Goal: Communication & Community: Share content

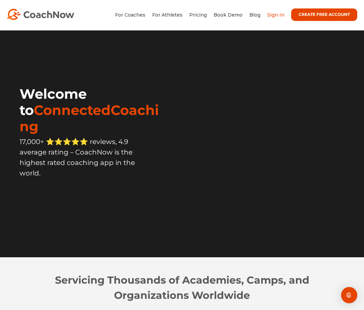
click at [273, 16] on link "Sign In" at bounding box center [275, 15] width 17 height 6
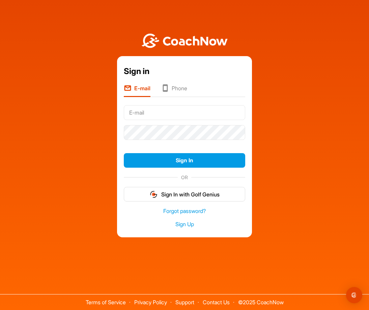
click at [184, 111] on input "text" at bounding box center [185, 112] width 122 height 15
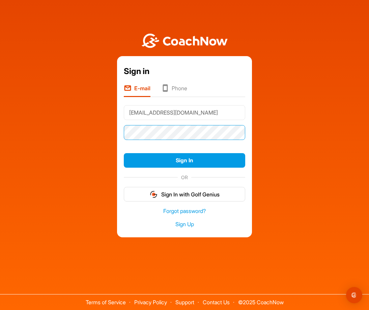
click at [124, 153] on button "Sign In" at bounding box center [185, 160] width 122 height 15
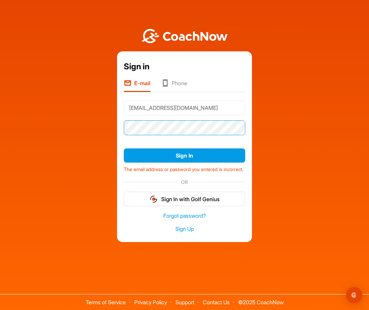
click at [124, 148] on button "Sign In" at bounding box center [185, 155] width 122 height 15
click at [91, 127] on div "Sign in E-mail Phone [EMAIL_ADDRESS][DOMAIN_NAME] Sign In The email address or …" at bounding box center [184, 131] width 363 height 221
click at [124, 148] on button "Sign In" at bounding box center [185, 155] width 122 height 15
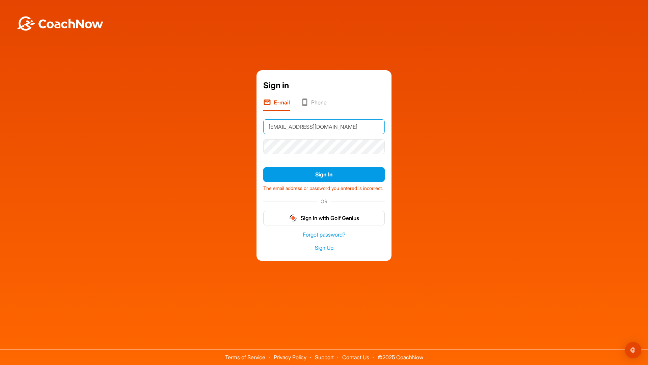
drag, startPoint x: 320, startPoint y: 121, endPoint x: 108, endPoint y: 124, distance: 212.4
click at [108, 124] on div "Sign in E-mail Phone [EMAIL_ADDRESS][DOMAIN_NAME] Sign In The email address or …" at bounding box center [323, 165] width 641 height 190
type input "G"
type input "[EMAIL_ADDRESS][DOMAIN_NAME]"
click at [23, 187] on div "Sign in E-mail Phone [EMAIL_ADDRESS][DOMAIN_NAME] Sign In The email address or …" at bounding box center [323, 165] width 641 height 190
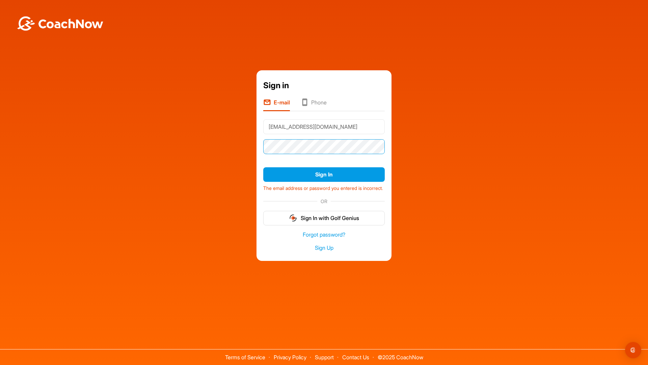
click at [263, 167] on button "Sign In" at bounding box center [324, 174] width 122 height 15
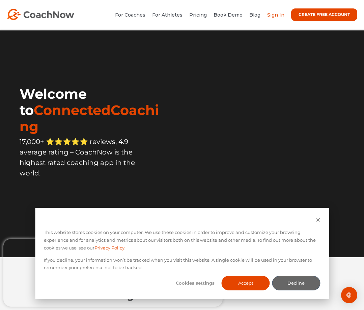
click at [276, 13] on link "Sign In" at bounding box center [275, 15] width 17 height 6
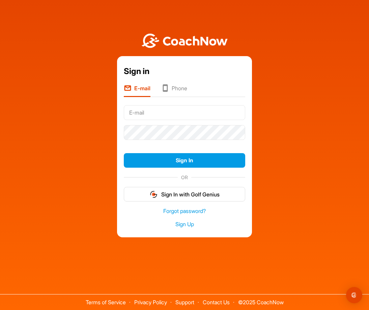
click at [202, 110] on input "text" at bounding box center [185, 112] width 122 height 15
type input "[EMAIL_ADDRESS][DOMAIN_NAME]"
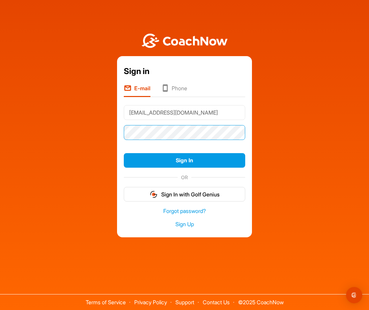
click at [124, 153] on button "Sign In" at bounding box center [185, 160] width 122 height 15
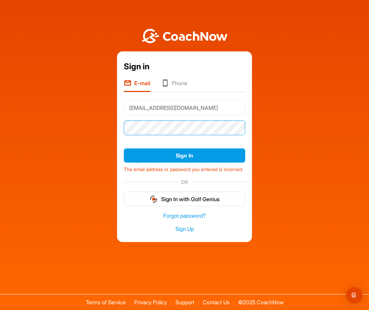
click at [124, 148] on button "Sign In" at bounding box center [185, 155] width 122 height 15
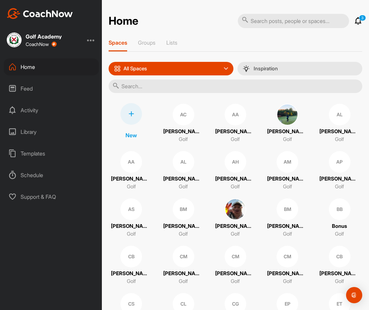
scroll to position [34, 0]
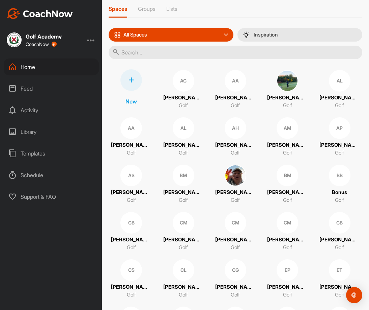
click at [184, 273] on div "CL" at bounding box center [184, 270] width 22 height 22
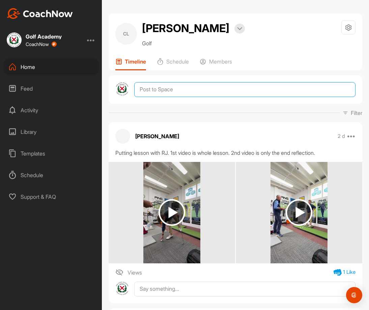
click at [211, 90] on textarea at bounding box center [244, 89] width 221 height 15
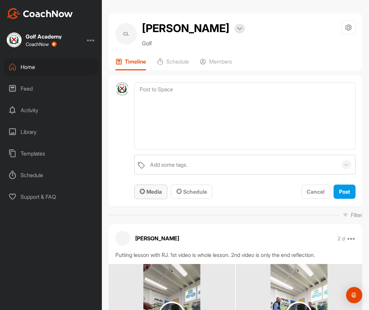
click at [160, 190] on span "Media" at bounding box center [151, 191] width 22 height 7
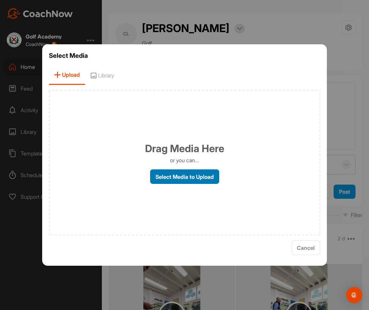
click at [181, 176] on label "Select Media to Upload" at bounding box center [184, 176] width 69 height 15
click at [0, 0] on input "Select Media to Upload" at bounding box center [0, 0] width 0 height 0
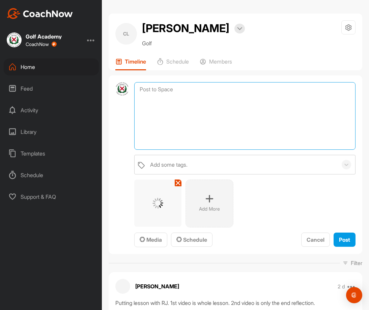
click at [173, 94] on textarea at bounding box center [244, 116] width 221 height 68
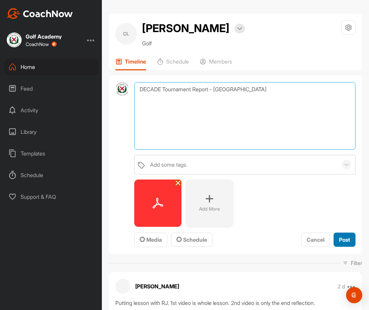
type textarea "DECADE Tournament Report - [GEOGRAPHIC_DATA]"
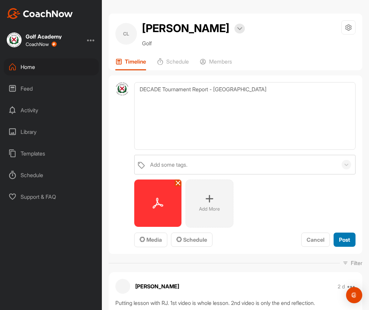
click at [340, 236] on span "Post" at bounding box center [344, 239] width 11 height 7
